Goal: Task Accomplishment & Management: Manage account settings

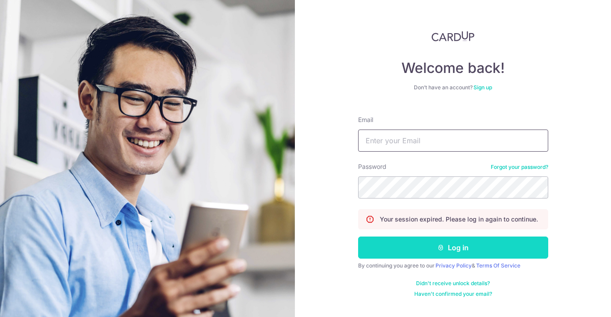
type input "[EMAIL_ADDRESS][DOMAIN_NAME]"
click at [453, 247] on button "Log in" at bounding box center [453, 247] width 190 height 22
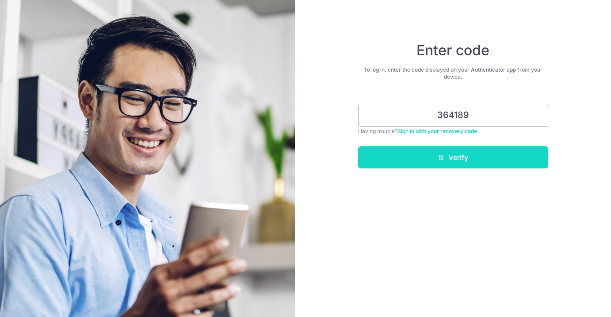
type input "364189"
click at [459, 159] on button "Verify" at bounding box center [453, 157] width 190 height 22
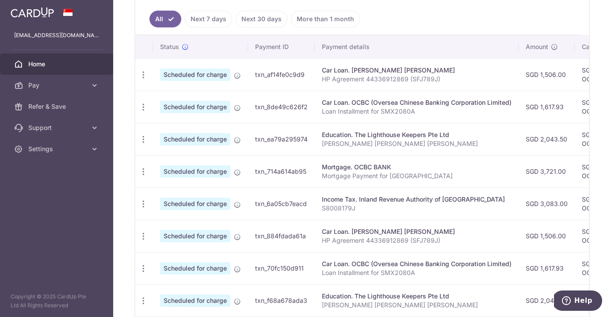
scroll to position [223, 0]
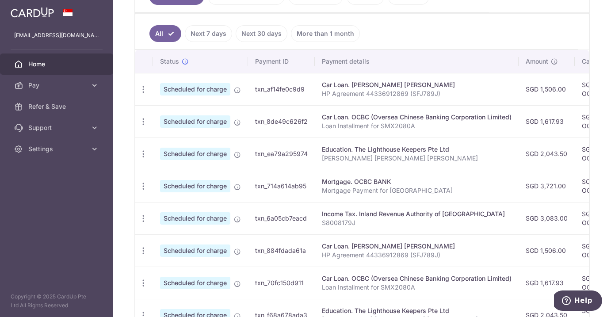
click at [220, 35] on link "Next 7 days" at bounding box center [208, 33] width 47 height 17
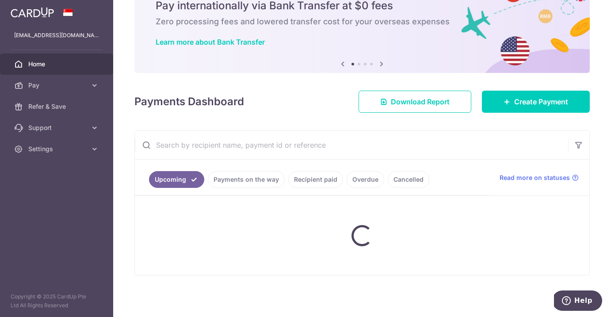
scroll to position [120, 0]
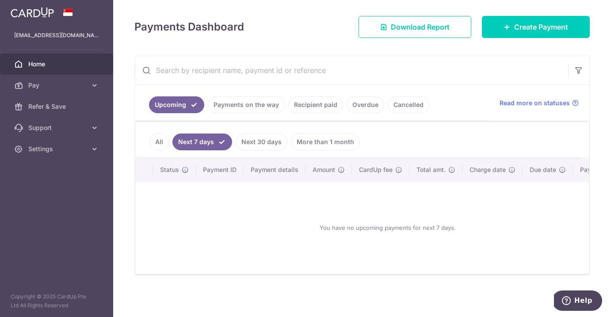
click at [157, 137] on link "All" at bounding box center [158, 141] width 19 height 17
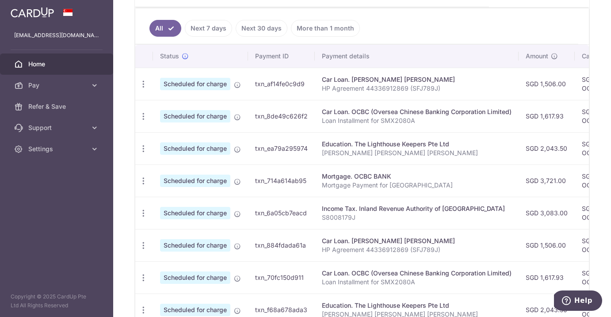
scroll to position [227, 0]
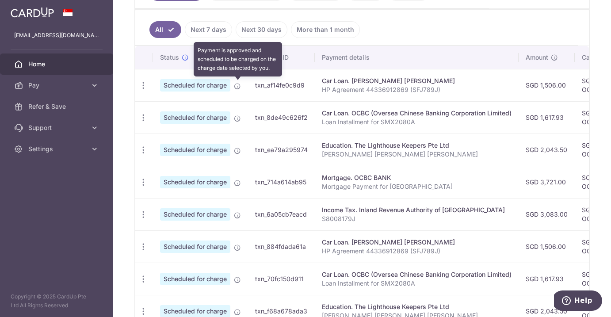
click at [238, 87] on icon at bounding box center [237, 86] width 7 height 7
click at [239, 85] on icon at bounding box center [237, 86] width 7 height 7
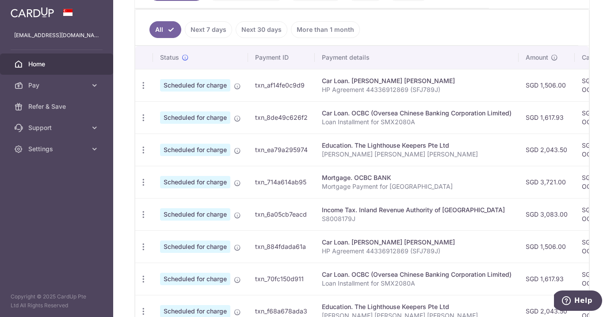
drag, startPoint x: 433, startPoint y: 82, endPoint x: 395, endPoint y: 85, distance: 38.5
click at [395, 85] on td "Car Loan. TAN KAI SHENG KELVIN HP Agreement 44336912869 (SFJ789J)" at bounding box center [417, 85] width 204 height 32
click at [144, 85] on icon "button" at bounding box center [143, 85] width 9 height 9
click at [205, 108] on span "Update payment" at bounding box center [190, 109] width 60 height 11
radio input "true"
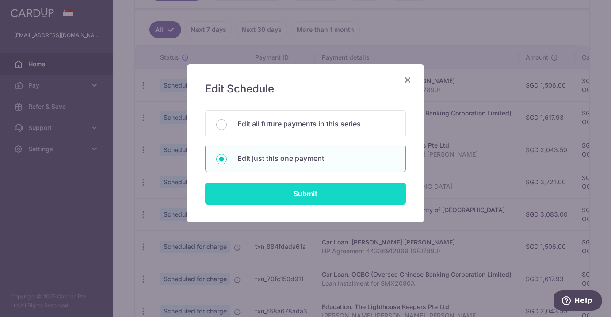
click at [338, 194] on input "Submit" at bounding box center [305, 193] width 201 height 22
radio input "true"
type input "1,506.00"
type input "28/10/2025"
type input "HP Agreement 44336912869 (SFJ789J)"
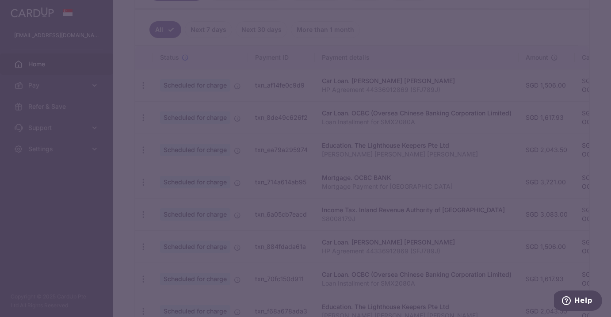
type input "OCBC18"
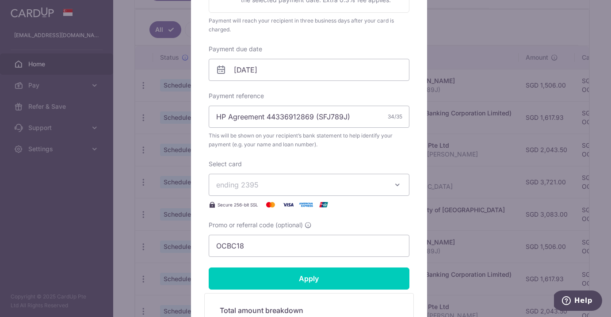
scroll to position [0, 0]
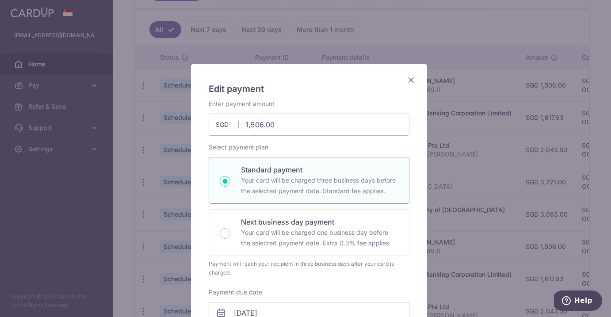
click at [408, 82] on icon "Close" at bounding box center [411, 79] width 11 height 11
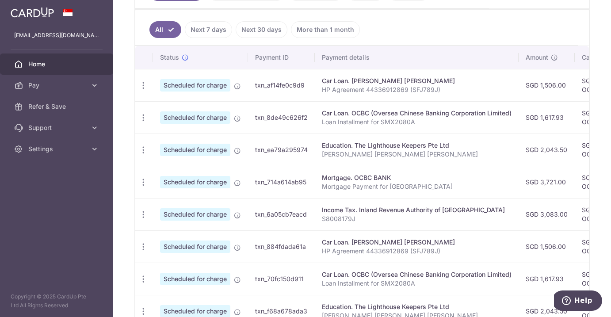
click at [419, 25] on ul "All Next 7 days Next 30 days More than 1 month" at bounding box center [356, 28] width 443 height 36
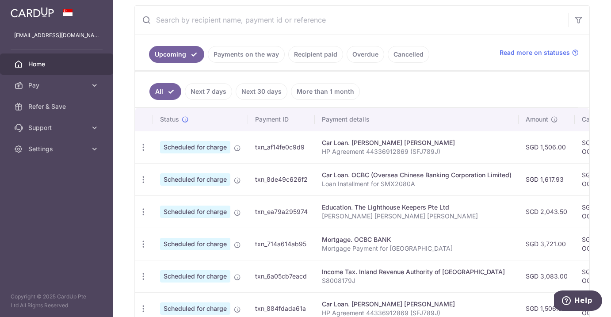
scroll to position [63, 0]
